Goal: Find specific page/section: Find specific page/section

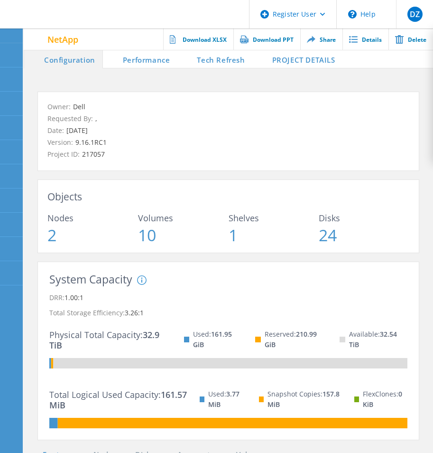
click at [302, 56] on li "PROJECT DETAILS" at bounding box center [298, 58] width 90 height 19
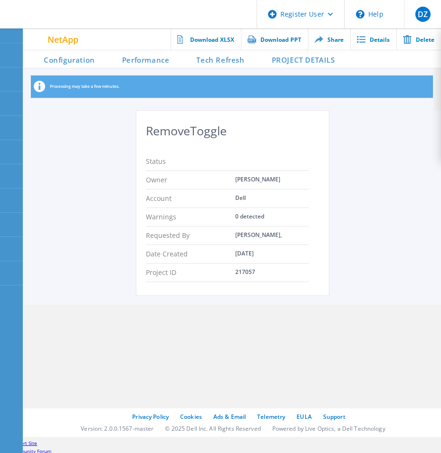
click at [248, 166] on div "Status" at bounding box center [227, 161] width 163 height 18
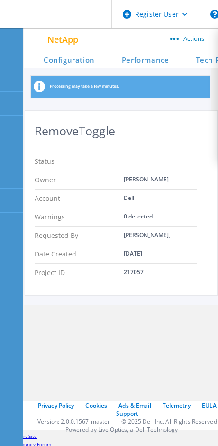
click at [195, 63] on span at bounding box center [185, 58] width 19 height 19
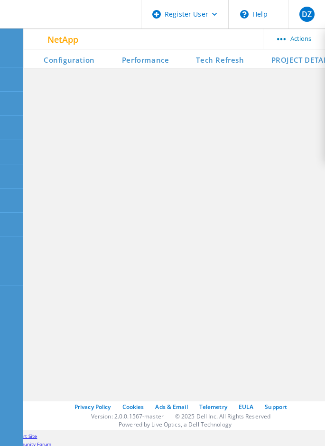
click at [297, 62] on li "PROJECT DETAILS" at bounding box center [297, 58] width 90 height 19
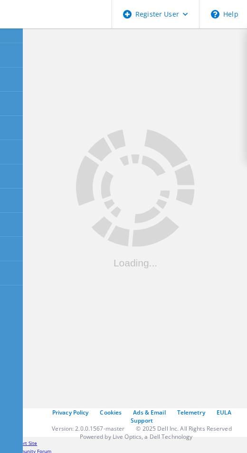
click at [164, 242] on icon ".cls-1 { fill: #cecece; }" at bounding box center [134, 189] width 153 height 154
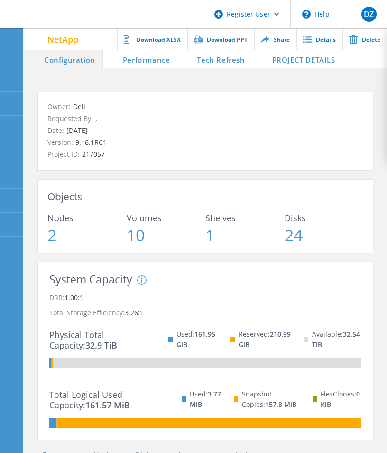
click at [246, 58] on li "PROJECT DETAILS" at bounding box center [298, 58] width 90 height 19
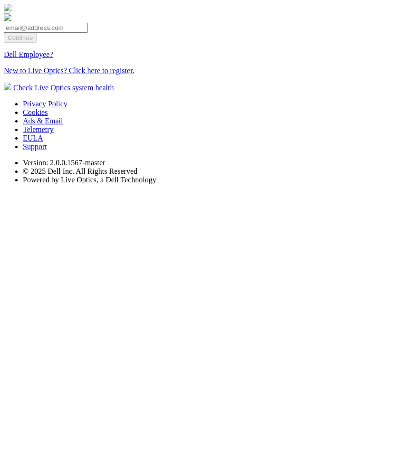
click at [53, 58] on link "Dell Employee?" at bounding box center [28, 54] width 49 height 8
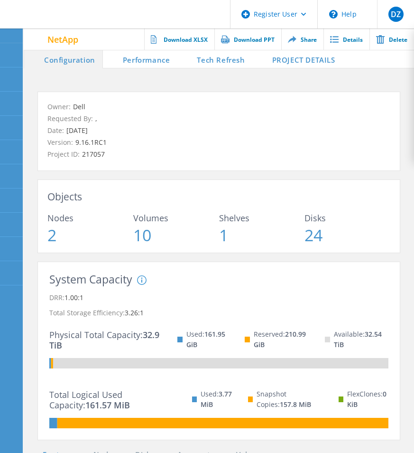
click at [292, 57] on li "PROJECT DETAILS" at bounding box center [298, 58] width 90 height 19
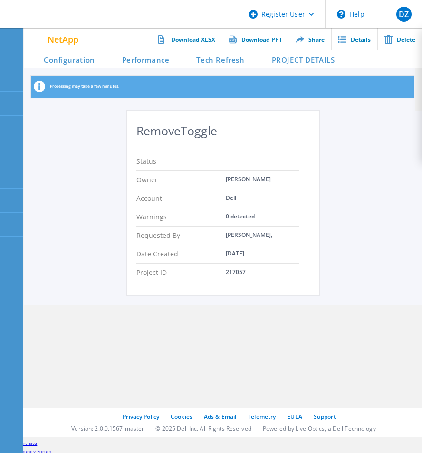
click at [323, 58] on li "PROJECT DETAILS" at bounding box center [297, 58] width 90 height 19
click at [228, 58] on li "Tech Refresh" at bounding box center [213, 58] width 75 height 19
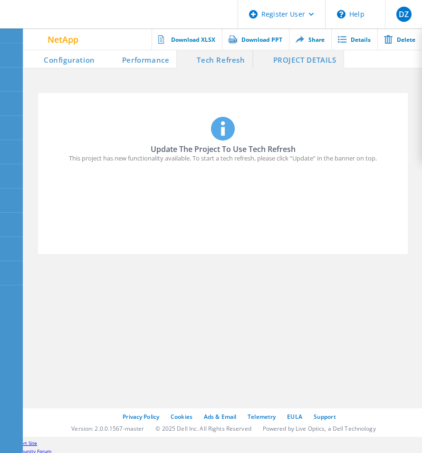
click at [292, 56] on li "PROJECT DETAILS" at bounding box center [298, 58] width 91 height 19
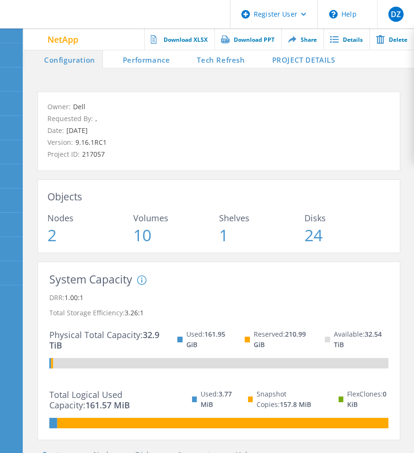
click at [231, 56] on li "Tech Refresh" at bounding box center [214, 58] width 75 height 19
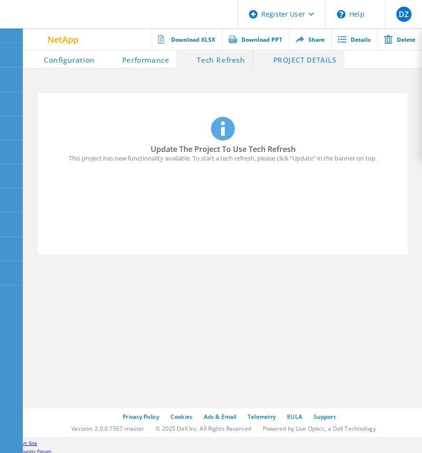
click at [296, 62] on li "PROJECT DETAILS" at bounding box center [298, 58] width 91 height 19
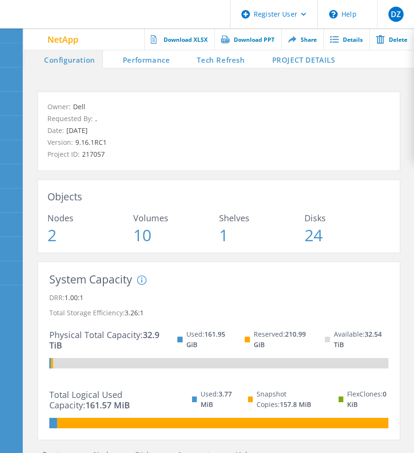
click at [316, 57] on li "PROJECT DETAILS" at bounding box center [298, 58] width 90 height 19
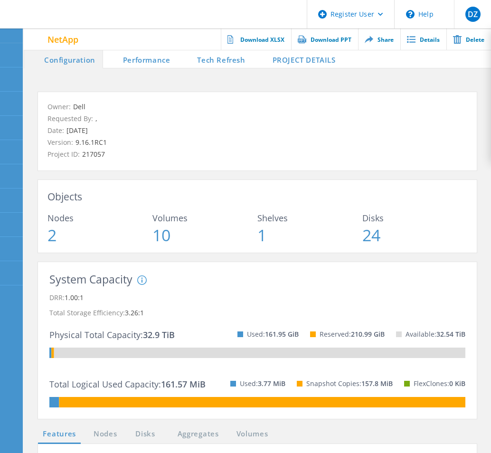
click at [298, 56] on li "PROJECT DETAILS" at bounding box center [298, 58] width 90 height 19
